Goal: Communication & Community: Answer question/provide support

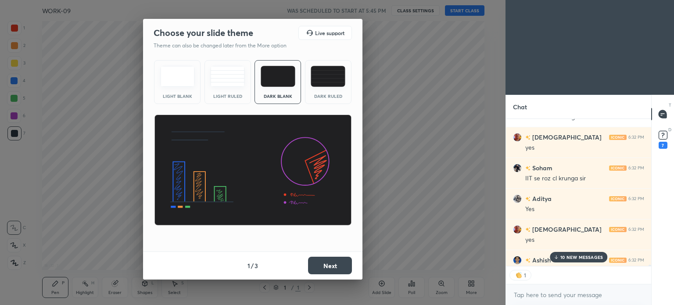
scroll to position [145, 143]
click at [564, 259] on p "91 NEW MESSAGES" at bounding box center [581, 256] width 43 height 5
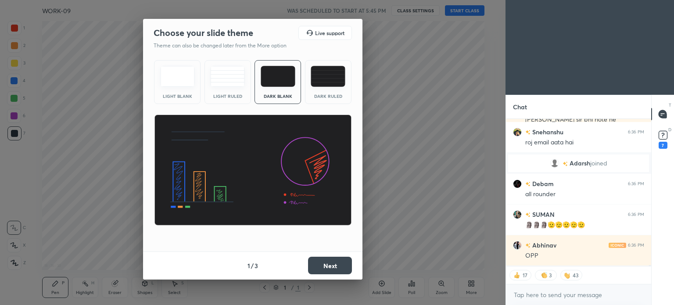
scroll to position [30290, 0]
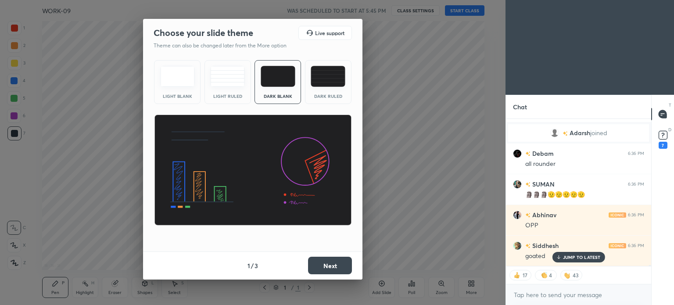
click at [587, 256] on p "JUMP TO LATEST" at bounding box center [582, 256] width 38 height 5
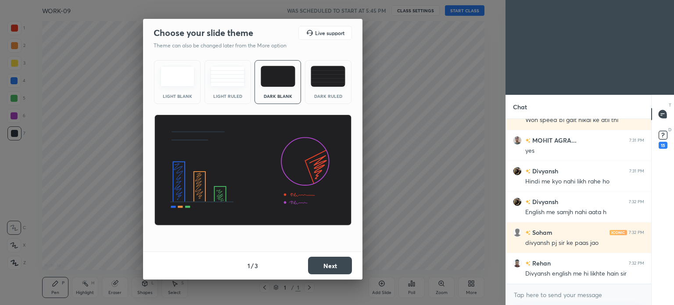
scroll to position [64982, 0]
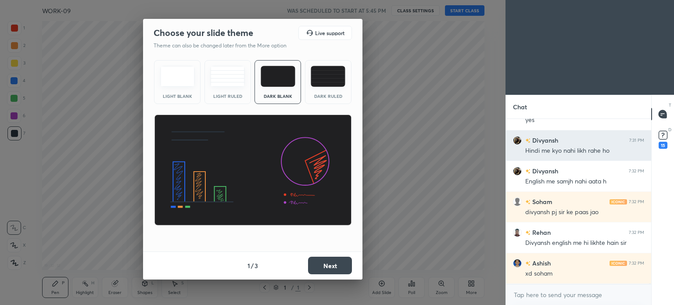
click at [533, 133] on div "Divyansh 7:31 PM Hindi me kyo nahi likh rahe ho" at bounding box center [578, 145] width 145 height 30
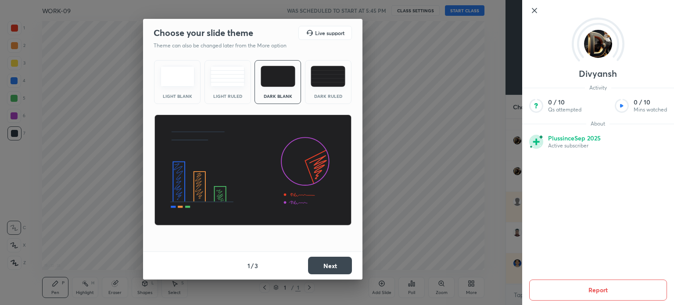
click at [552, 297] on button "Report" at bounding box center [598, 289] width 138 height 21
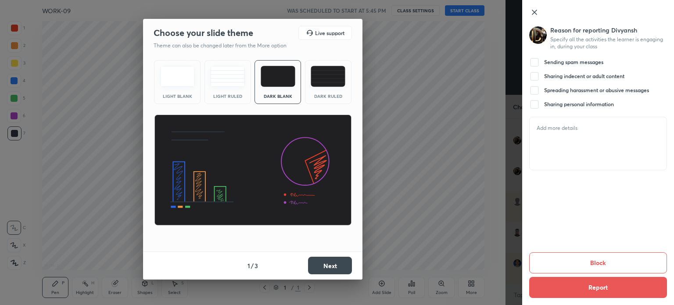
click at [540, 62] on div "Sending spam messages" at bounding box center [566, 62] width 74 height 11
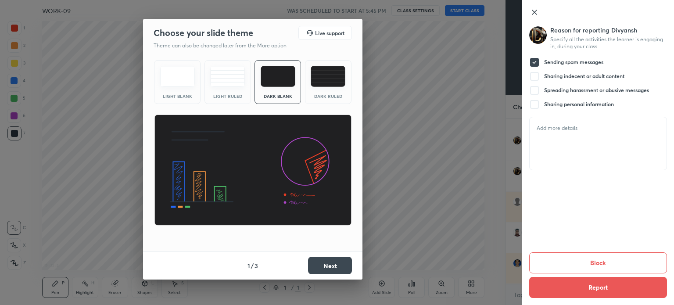
click at [575, 279] on button "Report" at bounding box center [598, 287] width 138 height 21
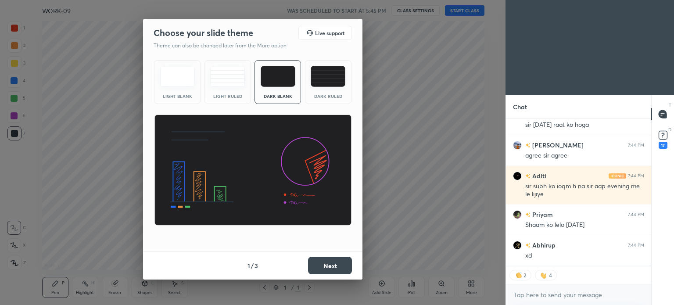
scroll to position [72214, 0]
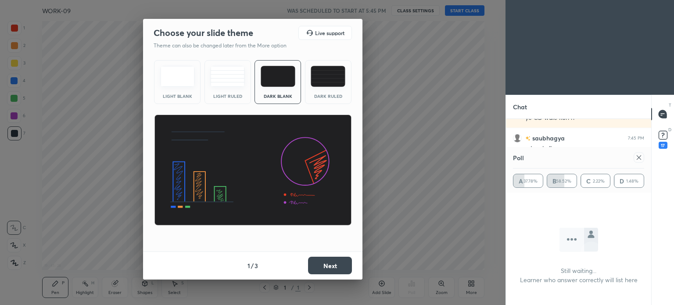
click at [639, 154] on icon at bounding box center [638, 157] width 7 height 7
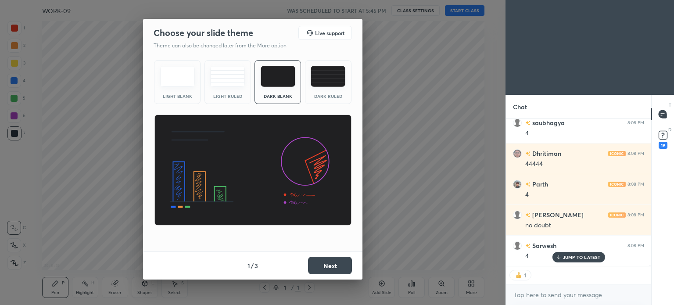
scroll to position [81904, 0]
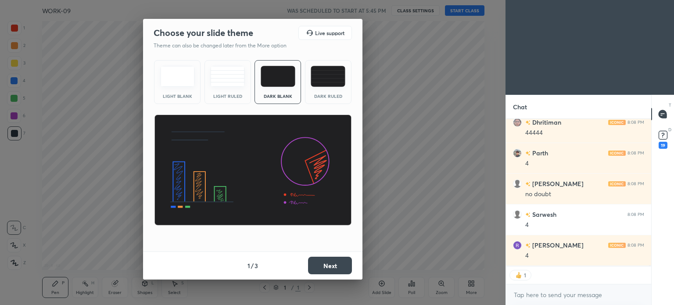
type textarea "x"
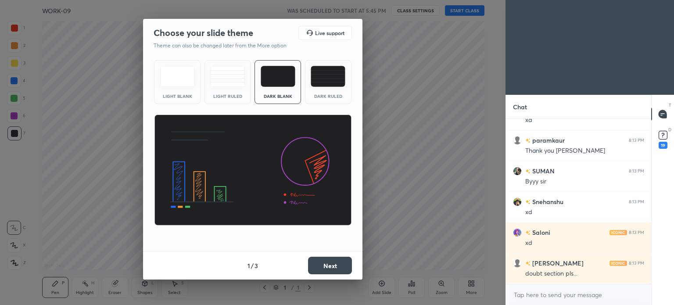
scroll to position [83628, 0]
